Goal: Check status: Check status

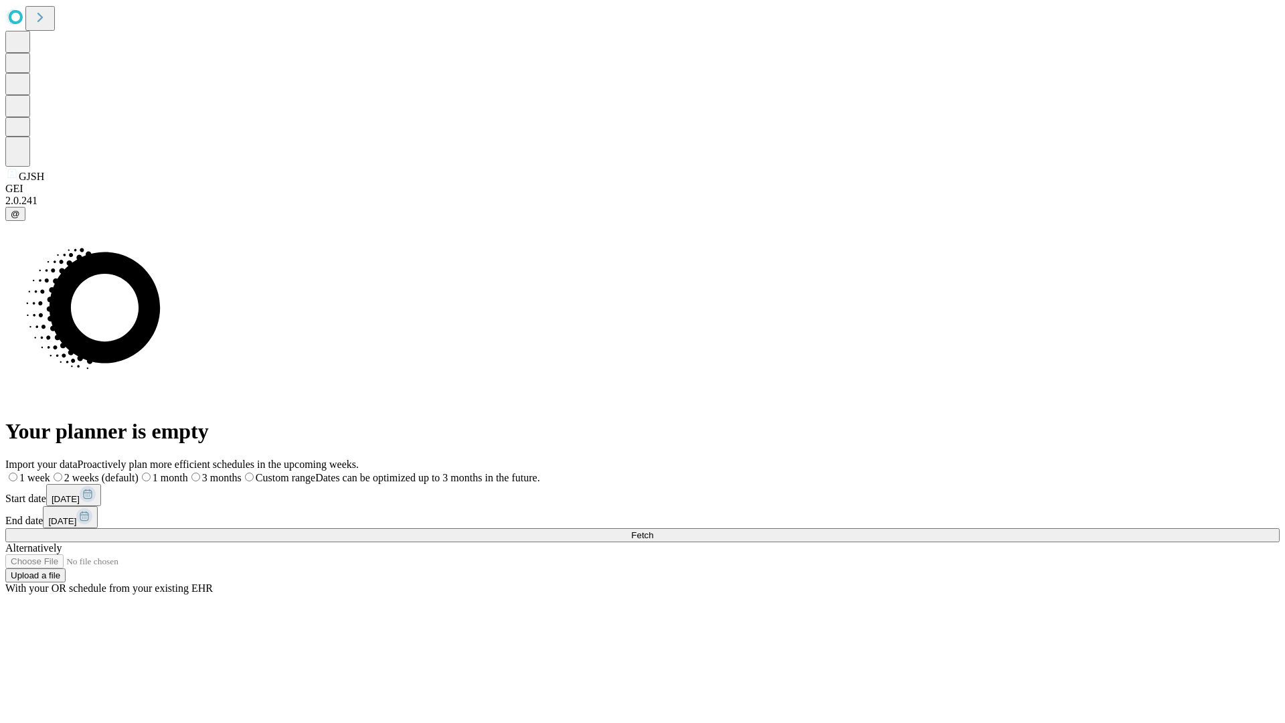
click at [653, 530] on span "Fetch" at bounding box center [642, 535] width 22 height 10
